Goal: Task Accomplishment & Management: Use online tool/utility

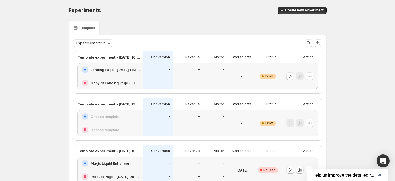
click at [122, 70] on h2 "Landing Page - [DATE] 11:32:43" at bounding box center [114, 69] width 49 height 5
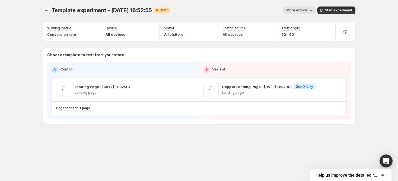
click at [47, 10] on icon "Experiments" at bounding box center [47, 10] width 4 height 3
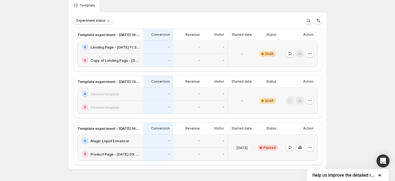
scroll to position [40, 0]
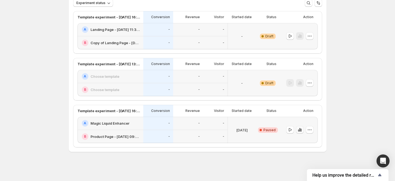
click at [302, 133] on button "button" at bounding box center [300, 130] width 8 height 8
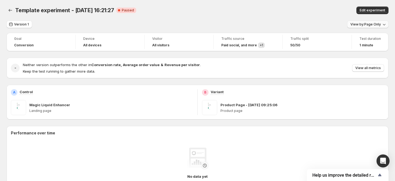
click at [371, 26] on span "View by: Page Only" at bounding box center [365, 24] width 30 height 4
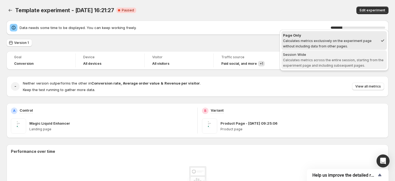
click at [291, 60] on span "Calculates metrics across the entire session, starting from the experiment page…" at bounding box center [333, 63] width 100 height 10
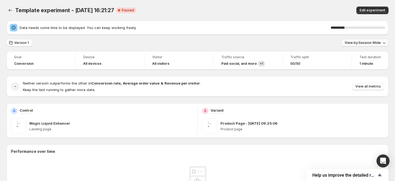
click at [357, 41] on span "View by: Session Wide" at bounding box center [362, 43] width 36 height 4
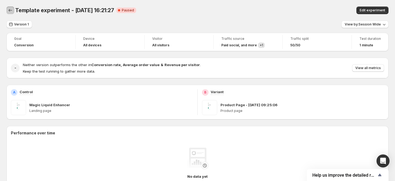
click at [11, 8] on icon "Back" at bounding box center [10, 10] width 5 height 5
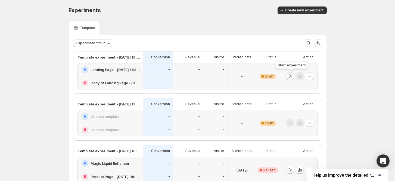
click at [290, 76] on icon "button" at bounding box center [289, 76] width 5 height 5
click at [300, 77] on icon "button" at bounding box center [299, 77] width 1 height 4
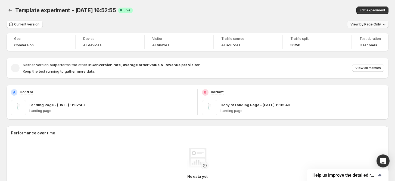
click at [375, 25] on span "View by: Page Only" at bounding box center [365, 24] width 30 height 4
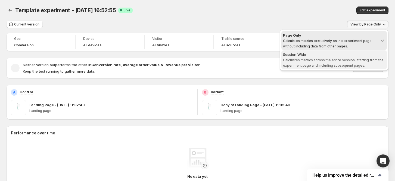
click at [359, 56] on div "Session Wide" at bounding box center [334, 54] width 102 height 5
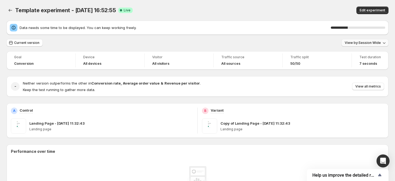
click at [375, 45] on button "View by: Session Wide" at bounding box center [364, 43] width 47 height 8
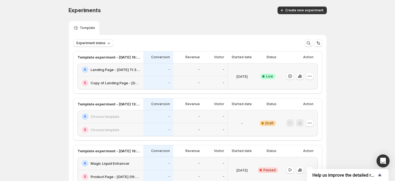
click at [14, 10] on div "Experiments. This page is ready Experiments Create new experiment Template Expe…" at bounding box center [197, 111] width 395 height 222
click at [293, 13] on button "Create new experiment" at bounding box center [301, 11] width 49 height 8
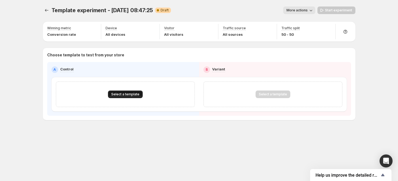
click at [130, 94] on span "Select a template" at bounding box center [125, 94] width 28 height 4
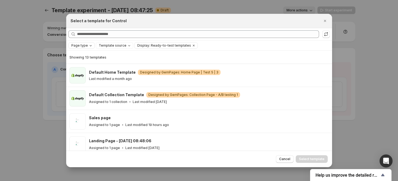
click at [90, 48] on icon "Page type" at bounding box center [91, 45] width 4 height 4
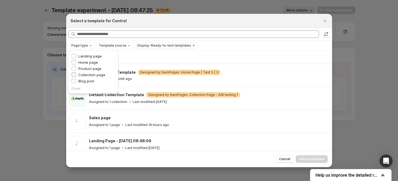
click at [89, 75] on span "Collection page" at bounding box center [91, 75] width 27 height 4
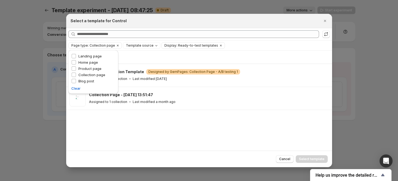
click at [254, 40] on div "Searching all templates" at bounding box center [199, 34] width 266 height 12
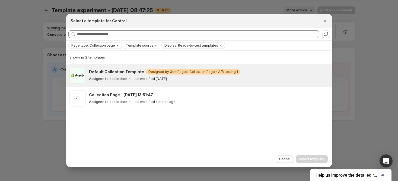
click at [236, 79] on div "Assigned to 1 collection Last modified 2 months ago" at bounding box center [208, 78] width 238 height 5
click at [317, 160] on span "Select template" at bounding box center [312, 159] width 26 height 4
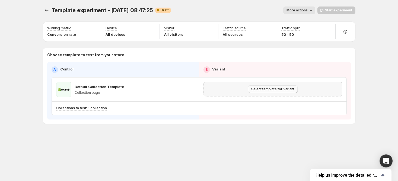
click at [266, 88] on span "Select template for Variant" at bounding box center [272, 89] width 43 height 4
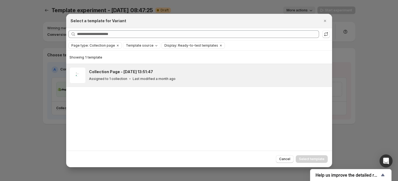
click at [186, 74] on div "Collection Page - Jul 21, 13:51:47" at bounding box center [208, 71] width 238 height 5
click at [304, 157] on button "Select template" at bounding box center [312, 160] width 32 height 8
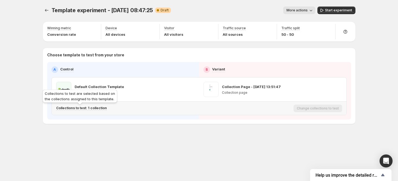
click at [91, 109] on p "Collections to test: 1 collection" at bounding box center [81, 108] width 51 height 4
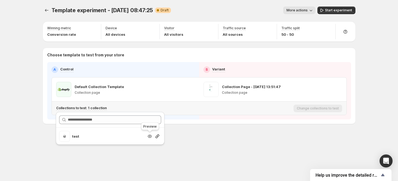
click at [152, 137] on icon "Search for and select a customer segment" at bounding box center [149, 136] width 5 height 5
click at [213, 143] on div "Template experiment - Aug 29, 08:47:25. This page is ready Template experiment …" at bounding box center [199, 76] width 326 height 153
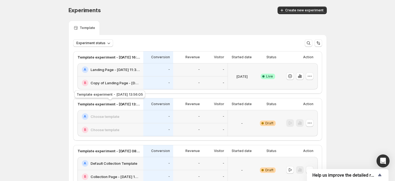
click at [111, 105] on p "Template experiment - Aug 28, 13:56:05" at bounding box center [108, 104] width 62 height 5
click at [117, 123] on div "A Choose template" at bounding box center [110, 116] width 66 height 13
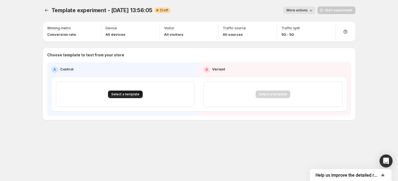
click at [117, 93] on span "Select a template" at bounding box center [125, 94] width 28 height 4
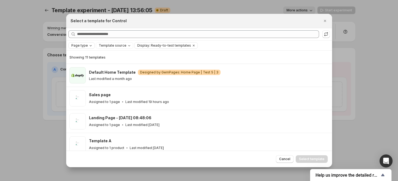
click at [89, 47] on icon "Page type" at bounding box center [91, 45] width 4 height 4
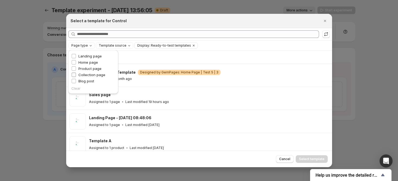
click at [88, 75] on span "Collection page" at bounding box center [91, 75] width 27 height 4
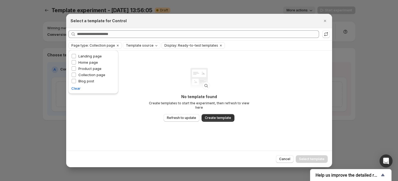
click at [143, 86] on div "No template found Create templates to start the experiment, then refresh to vie…" at bounding box center [199, 101] width 266 height 100
click at [174, 116] on span "Refresh to update" at bounding box center [181, 118] width 29 height 4
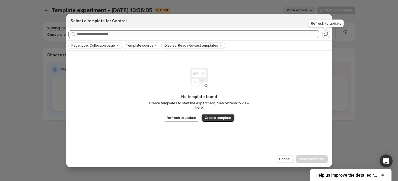
click at [327, 34] on icon ":r28:" at bounding box center [326, 33] width 5 height 5
click at [324, 18] on icon "Close" at bounding box center [325, 20] width 5 height 5
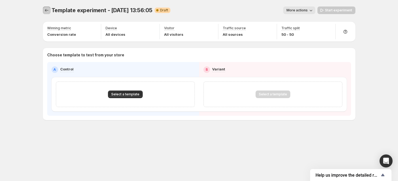
click at [50, 11] on button "Experiments" at bounding box center [47, 11] width 8 height 8
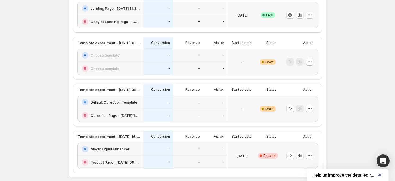
scroll to position [72, 0]
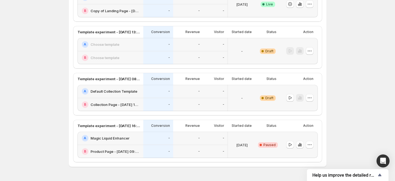
click at [115, 92] on h2 "Default Collection Template" at bounding box center [113, 91] width 47 height 5
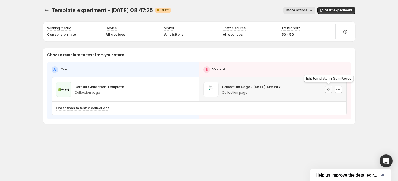
click at [329, 90] on icon "button" at bounding box center [329, 90] width 4 height 4
click at [339, 91] on icon "button" at bounding box center [338, 89] width 5 height 5
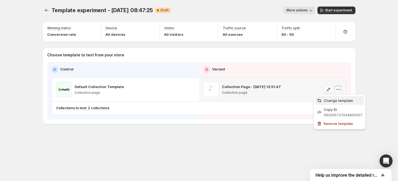
click at [333, 100] on span "Change template" at bounding box center [338, 101] width 29 height 4
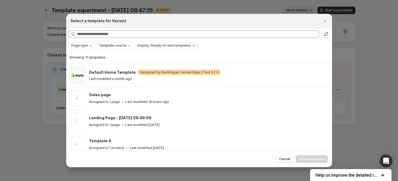
click at [84, 49] on div "Page type Template source Display: Ready-to-test templates Clear all" at bounding box center [199, 46] width 266 height 10
click at [84, 46] on span "Page type" at bounding box center [79, 45] width 17 height 4
click at [90, 77] on span "Collection page" at bounding box center [91, 75] width 27 height 4
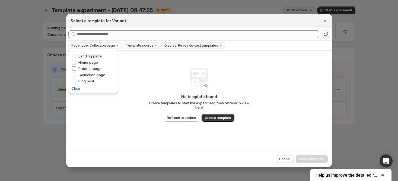
click at [179, 99] on p "No template found" at bounding box center [199, 96] width 109 height 5
click at [182, 118] on button "Refresh to update" at bounding box center [182, 118] width 36 height 8
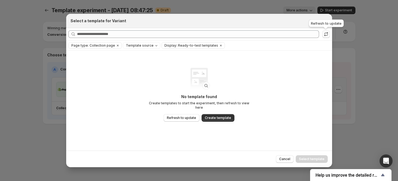
click at [328, 33] on icon ":r51:" at bounding box center [326, 33] width 5 height 5
click at [219, 47] on icon "Clear" at bounding box center [221, 45] width 4 height 4
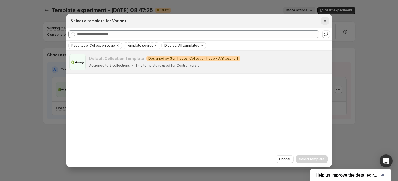
click at [324, 23] on icon "Close" at bounding box center [325, 20] width 5 height 5
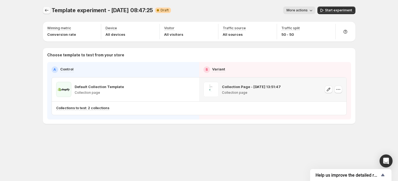
click at [47, 10] on icon "Experiments" at bounding box center [46, 10] width 5 height 5
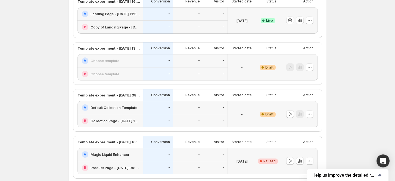
scroll to position [72, 0]
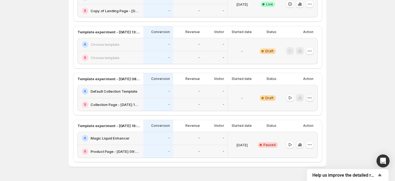
click at [311, 98] on icon "button" at bounding box center [309, 97] width 5 height 5
click at [300, 135] on div "Delete" at bounding box center [310, 136] width 33 height 5
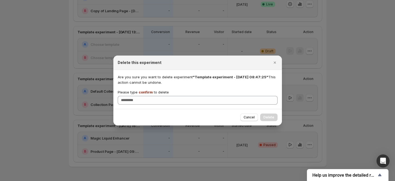
click at [142, 89] on div "Are you sure you want to delete experiment "Template experiment - Aug 29, 08:47…" at bounding box center [198, 89] width 160 height 30
click at [142, 90] on span "confirm" at bounding box center [145, 92] width 14 height 4
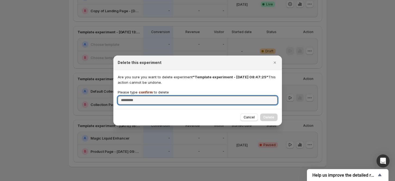
click at [142, 96] on input "Please type confirm to delete" at bounding box center [198, 100] width 160 height 9
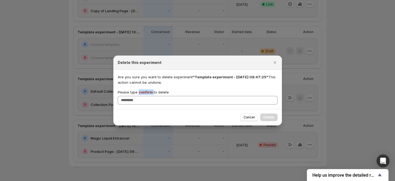
click at [142, 90] on span "confirm" at bounding box center [145, 92] width 14 height 4
click at [142, 96] on input "Please type confirm to delete" at bounding box center [198, 100] width 160 height 9
copy p "confirm"
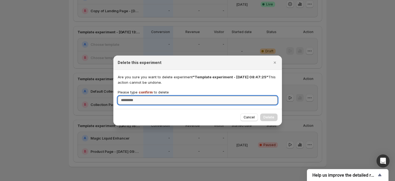
click at [142, 104] on input "Please type confirm to delete" at bounding box center [198, 100] width 160 height 9
paste input "*******"
type input "*******"
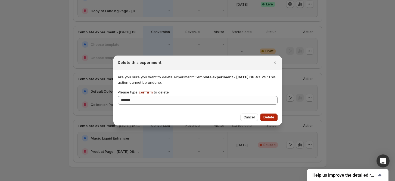
click at [266, 117] on span "Delete" at bounding box center [268, 117] width 11 height 4
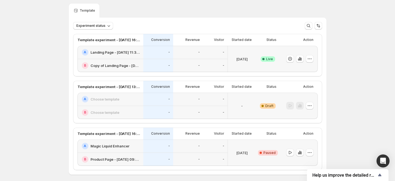
scroll to position [0, 0]
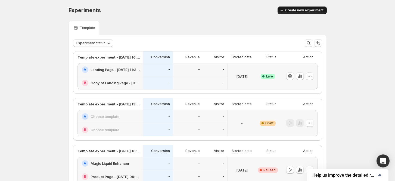
click at [305, 12] on span "Create new experiment" at bounding box center [304, 10] width 38 height 4
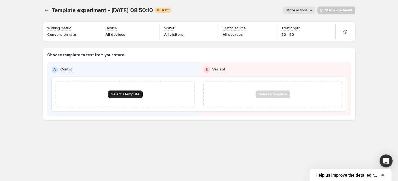
click at [120, 92] on span "Select a template" at bounding box center [125, 94] width 28 height 4
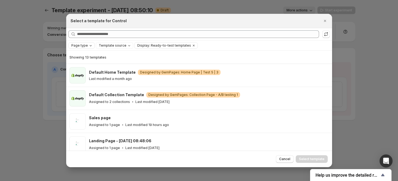
click at [79, 43] on button "Page type" at bounding box center [82, 46] width 26 height 6
click at [84, 75] on span "Collection page" at bounding box center [91, 75] width 27 height 4
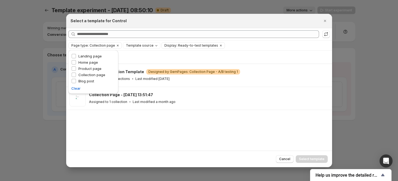
drag, startPoint x: 263, startPoint y: 51, endPoint x: 258, endPoint y: 53, distance: 5.6
click at [264, 51] on div "Showing 2 templates" at bounding box center [200, 57] width 260 height 13
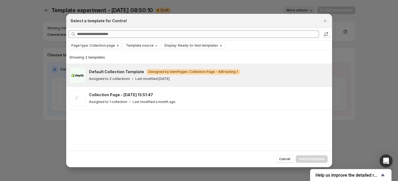
click at [121, 74] on h3 "Default Collection Template" at bounding box center [116, 71] width 55 height 5
click at [301, 158] on span "Select template" at bounding box center [312, 159] width 26 height 4
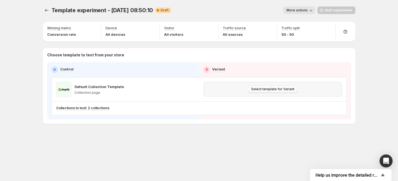
click at [254, 87] on button "Select template for Variant" at bounding box center [273, 90] width 50 height 8
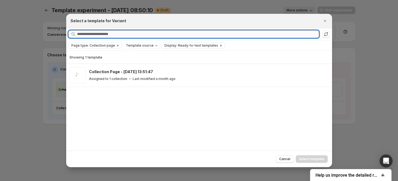
click at [134, 35] on input "Searching all templates" at bounding box center [198, 34] width 242 height 8
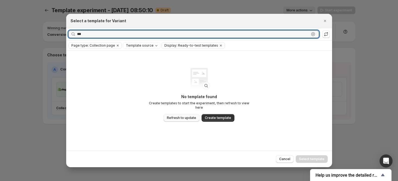
type input "***"
click at [172, 119] on button "Refresh to update" at bounding box center [182, 118] width 36 height 8
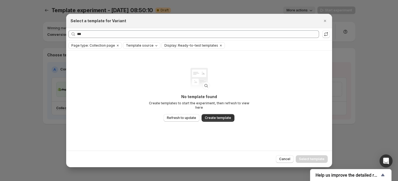
click at [135, 43] on span "Template source" at bounding box center [140, 45] width 28 height 4
click at [133, 55] on span "Shopify" at bounding box center [137, 56] width 13 height 4
click at [327, 18] on icon "Close" at bounding box center [325, 20] width 5 height 5
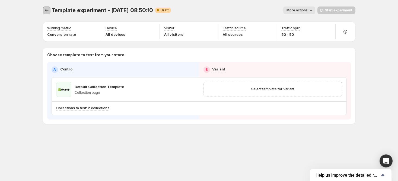
click at [45, 10] on icon "Experiments" at bounding box center [46, 10] width 5 height 5
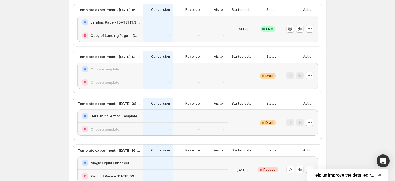
scroll to position [36, 0]
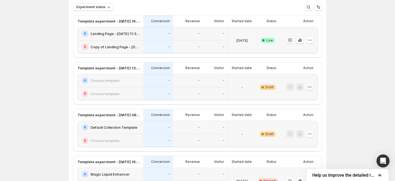
click at [311, 88] on icon "button" at bounding box center [309, 86] width 5 height 5
click at [302, 127] on span "Delete" at bounding box center [306, 126] width 11 height 4
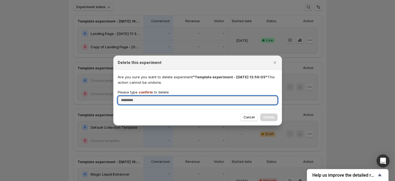
click at [150, 92] on span "confirm" at bounding box center [145, 92] width 14 height 4
click at [150, 96] on input "Please type confirm to delete" at bounding box center [198, 100] width 160 height 9
click at [150, 92] on span "confirm" at bounding box center [145, 92] width 14 height 4
click at [150, 96] on input "Please type confirm to delete" at bounding box center [198, 100] width 160 height 9
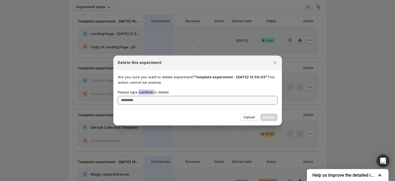
copy p "confirm"
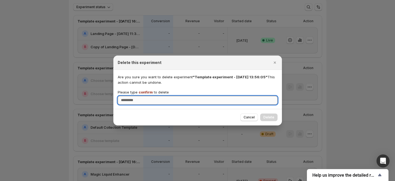
click at [151, 102] on input "Please type confirm to delete" at bounding box center [198, 100] width 160 height 9
paste input "*******"
type input "*******"
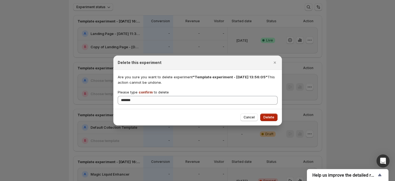
click at [266, 115] on span "Delete" at bounding box center [268, 117] width 11 height 4
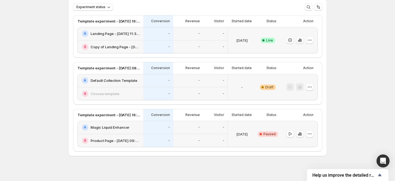
click at [122, 81] on h2 "Default Collection Template" at bounding box center [113, 80] width 47 height 5
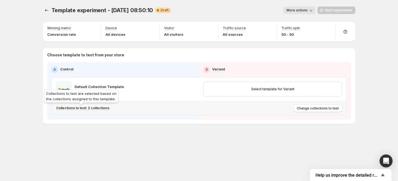
click at [101, 107] on p "Collections to test: 2 collections" at bounding box center [82, 108] width 53 height 4
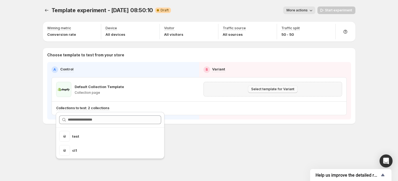
click at [282, 91] on span "Select template for Variant" at bounding box center [272, 89] width 43 height 4
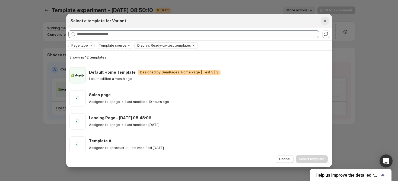
click at [326, 23] on icon "Close" at bounding box center [325, 20] width 5 height 5
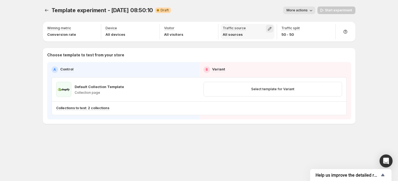
click at [269, 28] on icon "button" at bounding box center [270, 29] width 4 height 4
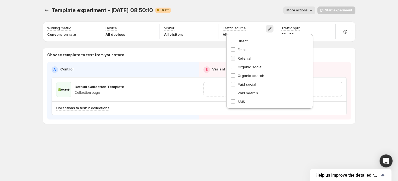
click at [246, 57] on span "Referral" at bounding box center [245, 58] width 14 height 4
click at [244, 50] on span "Email" at bounding box center [242, 50] width 9 height 4
click at [245, 40] on span "Direct" at bounding box center [243, 41] width 10 height 4
click at [249, 67] on span "Organic social" at bounding box center [250, 67] width 25 height 4
click at [255, 74] on span "Organic search" at bounding box center [251, 76] width 27 height 4
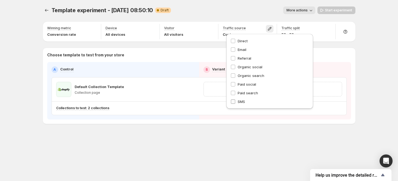
click at [244, 100] on span "SMS" at bounding box center [241, 102] width 7 height 4
click at [243, 41] on span "Direct" at bounding box center [243, 41] width 10 height 4
click at [247, 41] on span "Direct" at bounding box center [243, 41] width 10 height 4
click at [158, 130] on div "Template experiment - Aug 29, 08:50:10. This page is ready Template experiment …" at bounding box center [199, 76] width 326 height 153
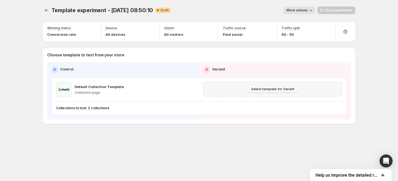
click at [277, 90] on span "Select template for Variant" at bounding box center [272, 89] width 43 height 4
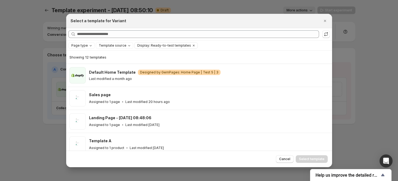
click at [20, 142] on div at bounding box center [199, 90] width 398 height 181
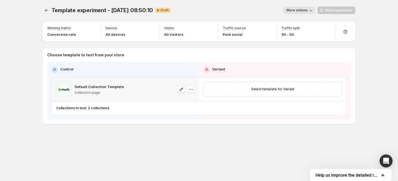
click at [190, 93] on div at bounding box center [186, 89] width 17 height 15
click at [190, 92] on button "button" at bounding box center [191, 90] width 8 height 8
click at [190, 103] on span "Change template" at bounding box center [195, 100] width 38 height 5
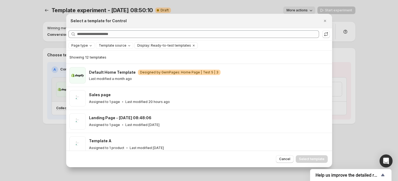
click at [93, 44] on div "Page type Template source Display: Ready-to-test templates Clear all" at bounding box center [199, 45] width 262 height 7
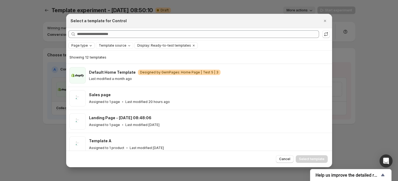
click at [91, 46] on icon "Page type" at bounding box center [91, 45] width 4 height 4
click at [89, 67] on span "Product page" at bounding box center [89, 69] width 23 height 4
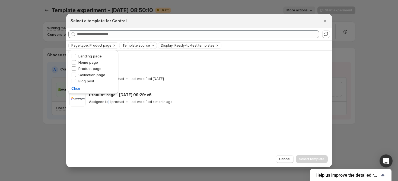
click at [108, 124] on div "Showing 2 templates Template A Assigned to 1 product Last modified 4 days ago P…" at bounding box center [199, 101] width 266 height 100
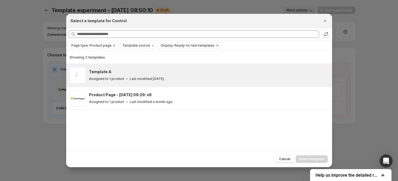
click at [142, 82] on div "Template A Assigned to 1 product Last modified 4 days ago" at bounding box center [209, 75] width 240 height 16
click at [308, 157] on span "Select template" at bounding box center [312, 159] width 26 height 4
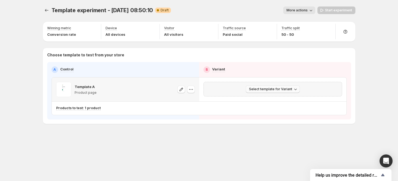
click at [287, 93] on button "Select template for Variant" at bounding box center [273, 90] width 54 height 8
click at [273, 108] on span "Create Variant based on Control" at bounding box center [273, 110] width 55 height 4
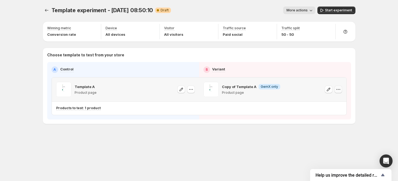
click at [335, 90] on button "button" at bounding box center [339, 90] width 8 height 8
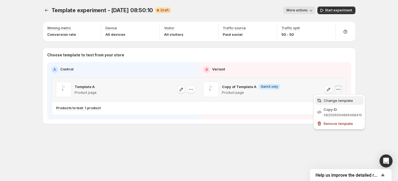
click at [330, 99] on span "Change template" at bounding box center [338, 101] width 29 height 4
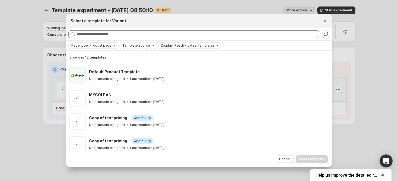
drag, startPoint x: 287, startPoint y: 159, endPoint x: 287, endPoint y: 155, distance: 3.3
click at [287, 158] on span "Cancel" at bounding box center [284, 159] width 11 height 4
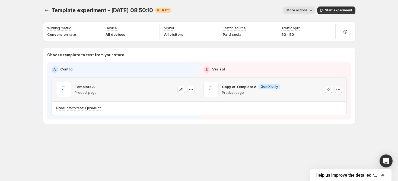
click at [338, 89] on icon "button" at bounding box center [338, 89] width 5 height 5
click at [329, 127] on button "Remove template" at bounding box center [339, 123] width 49 height 9
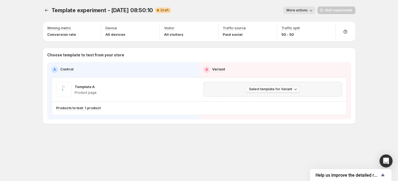
click at [294, 91] on icon "button" at bounding box center [295, 89] width 5 height 5
click at [266, 108] on span "Create Variant based on Control" at bounding box center [273, 110] width 55 height 4
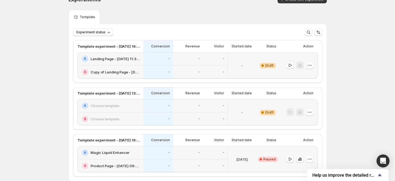
scroll to position [4, 0]
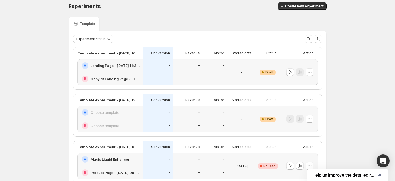
click at [116, 112] on h2 "Choose template" at bounding box center [104, 112] width 29 height 5
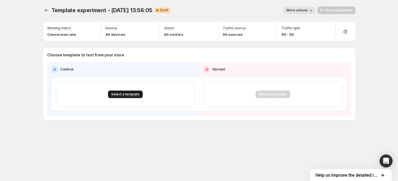
click at [128, 91] on button "Select a template" at bounding box center [125, 95] width 35 height 8
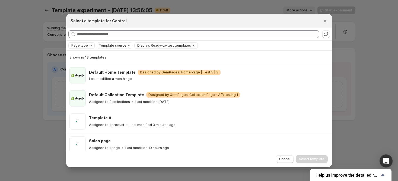
click at [91, 45] on icon "Page type" at bounding box center [91, 45] width 4 height 4
click at [91, 68] on span "Product page" at bounding box center [89, 69] width 23 height 4
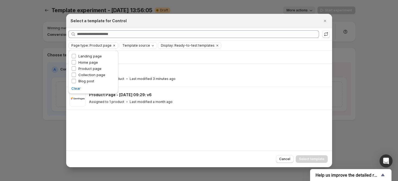
click at [182, 130] on div "Showing 2 templates Template A Assigned to 1 product Last modified 3 minutes ag…" at bounding box center [199, 101] width 266 height 100
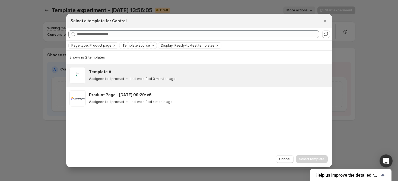
click at [157, 73] on div "Template A" at bounding box center [208, 71] width 238 height 5
click at [322, 157] on span "Select template" at bounding box center [312, 159] width 26 height 4
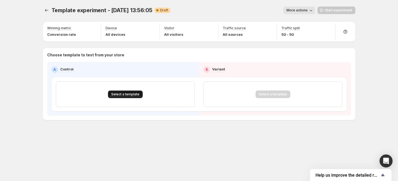
click at [134, 94] on span "Select a template" at bounding box center [125, 94] width 28 height 4
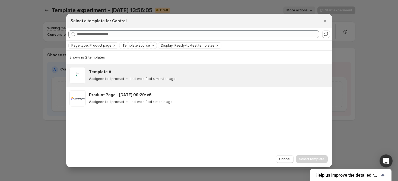
click at [152, 77] on p "Last modified 4 minutes ago" at bounding box center [153, 79] width 46 height 4
click at [308, 159] on span "Select template" at bounding box center [312, 159] width 26 height 4
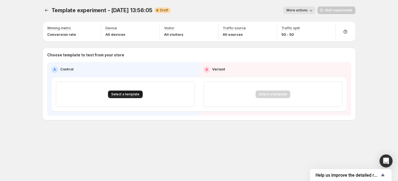
click at [136, 96] on span "Select a template" at bounding box center [125, 94] width 28 height 4
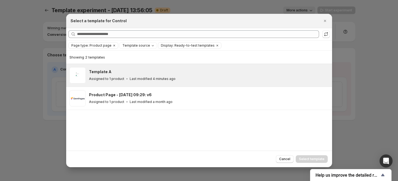
click at [157, 73] on div "Template A" at bounding box center [208, 71] width 238 height 5
click at [304, 157] on span "Select template" at bounding box center [312, 159] width 26 height 4
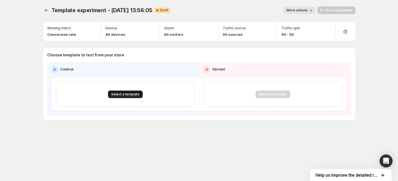
click at [131, 96] on span "Select a template" at bounding box center [125, 94] width 28 height 4
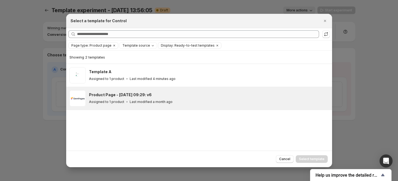
click at [182, 102] on div "Assigned to 1 product Last modified a month ago" at bounding box center [208, 101] width 238 height 5
click at [56, 129] on div at bounding box center [199, 90] width 398 height 181
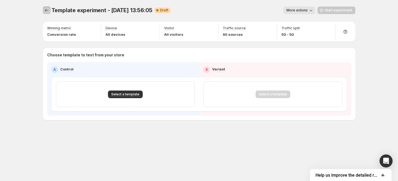
click at [47, 11] on icon "Experiments" at bounding box center [46, 10] width 5 height 5
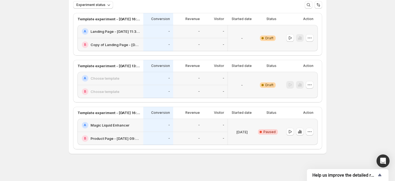
scroll to position [40, 0]
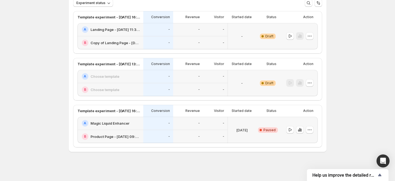
click at [119, 78] on h2 "Choose template" at bounding box center [104, 76] width 29 height 5
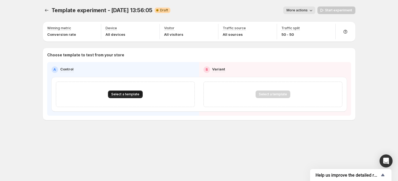
click at [135, 91] on button "Select a template" at bounding box center [125, 95] width 35 height 8
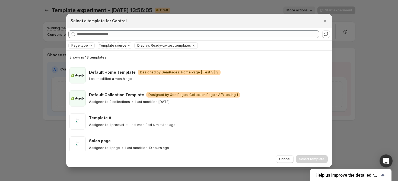
click at [80, 43] on span "Page type" at bounding box center [79, 45] width 17 height 4
click at [86, 68] on span "Product page" at bounding box center [89, 69] width 23 height 4
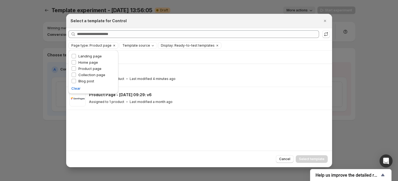
click at [80, 128] on div "Showing 2 templates Template A Assigned to 1 product Last modified 4 minutes ag…" at bounding box center [199, 101] width 266 height 100
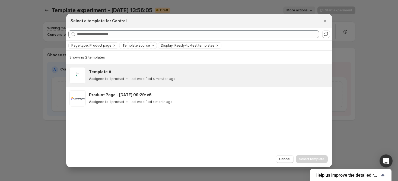
click at [112, 77] on p "Assigned to 1 product" at bounding box center [106, 79] width 35 height 4
click at [315, 160] on span "Select template" at bounding box center [312, 159] width 26 height 4
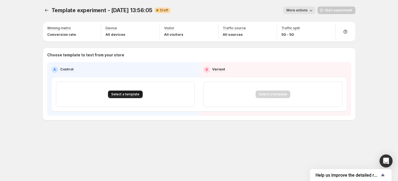
click at [135, 94] on span "Select a template" at bounding box center [125, 94] width 28 height 4
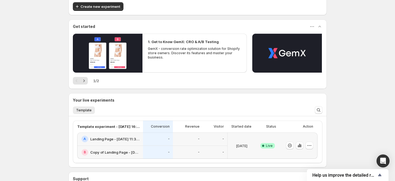
scroll to position [72, 0]
